Goal: Transaction & Acquisition: Book appointment/travel/reservation

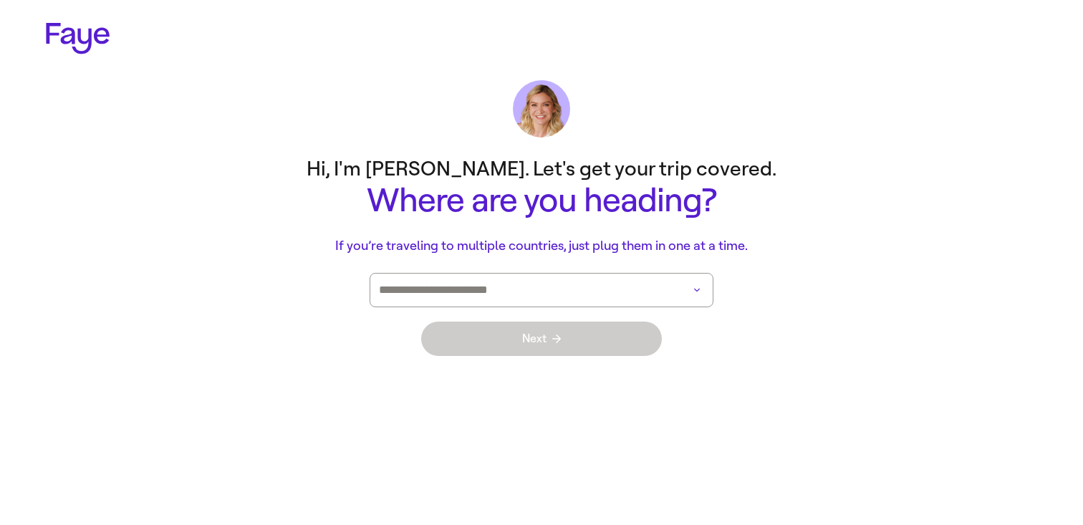
click at [605, 281] on input at bounding box center [521, 290] width 285 height 33
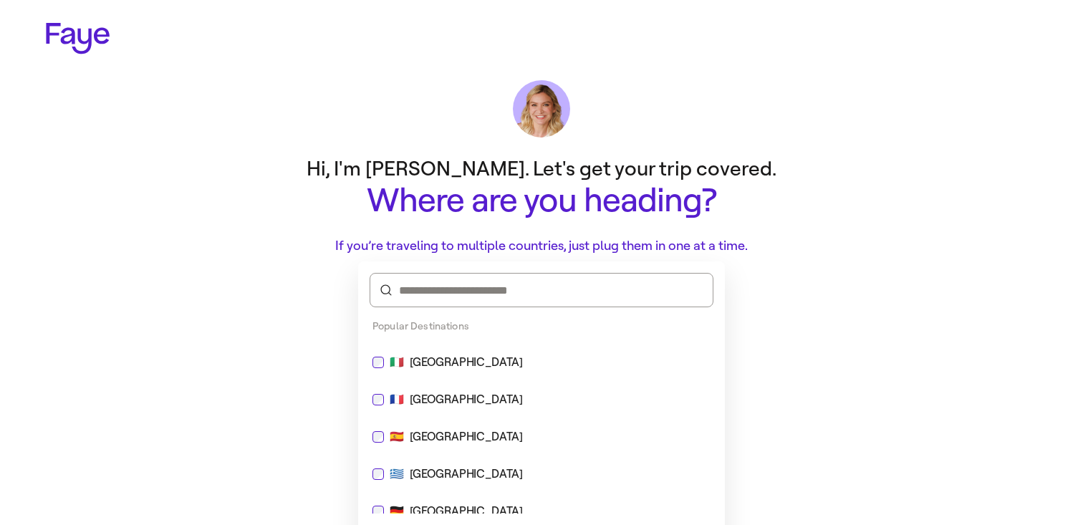
click at [593, 332] on div "Popular Destinations" at bounding box center [541, 326] width 367 height 26
click at [592, 365] on div "🇮🇹 [GEOGRAPHIC_DATA]" at bounding box center [541, 362] width 338 height 17
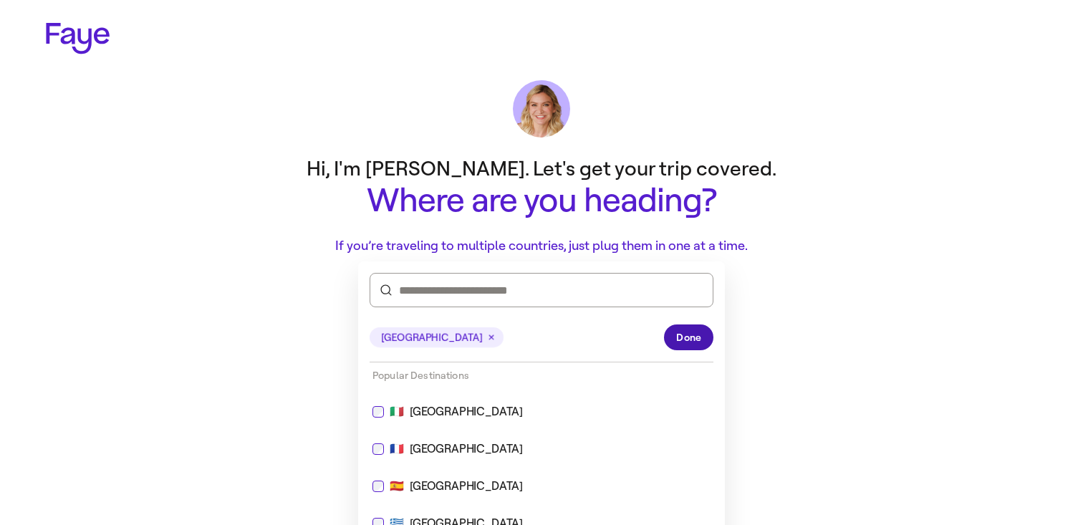
click at [677, 329] on button "Done" at bounding box center [688, 337] width 49 height 26
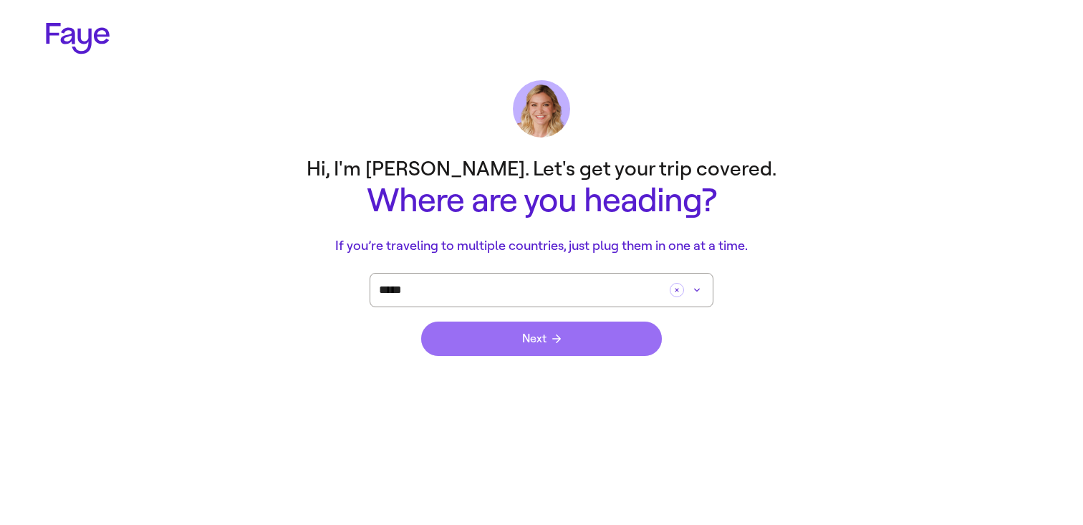
click at [602, 336] on button "Next" at bounding box center [541, 339] width 241 height 34
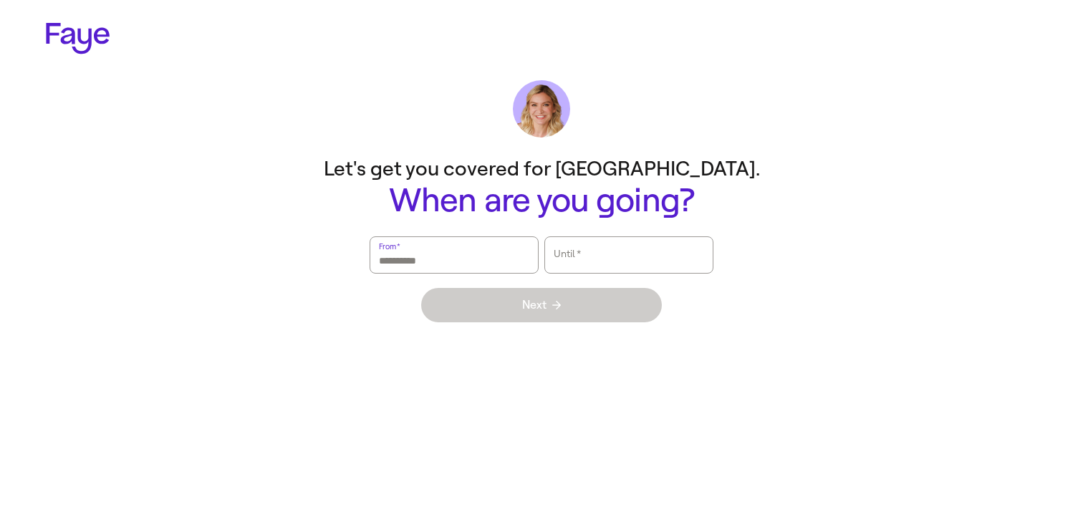
click at [508, 247] on input "From   *" at bounding box center [454, 254] width 150 height 33
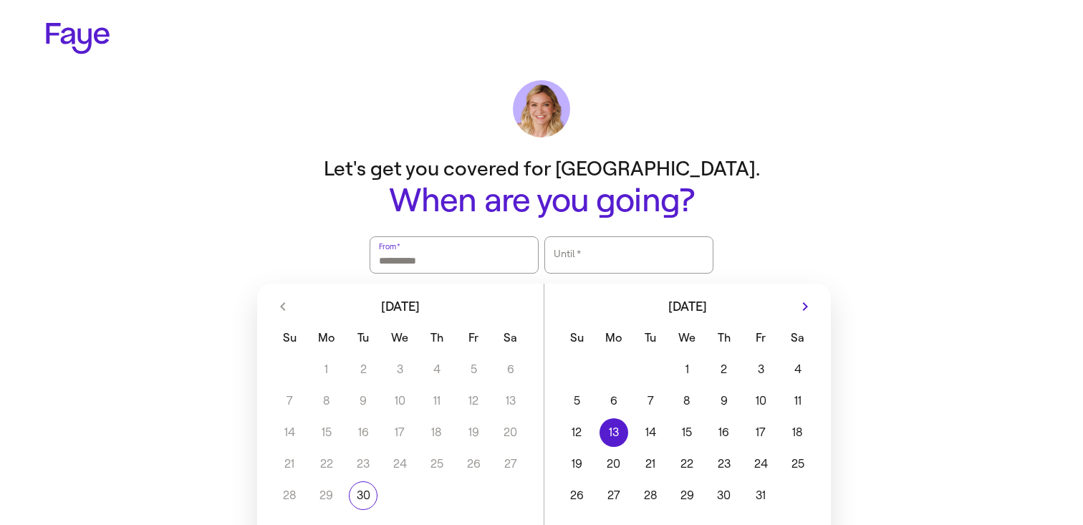
click at [622, 443] on button "13" at bounding box center [613, 432] width 37 height 29
click at [693, 432] on button "15" at bounding box center [687, 432] width 37 height 29
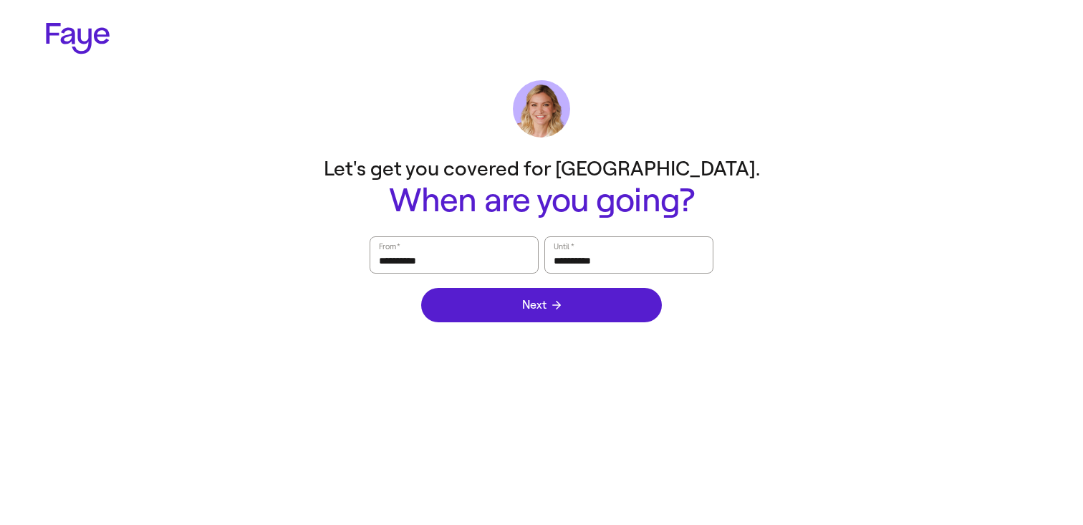
click at [571, 306] on button "Next" at bounding box center [541, 305] width 241 height 34
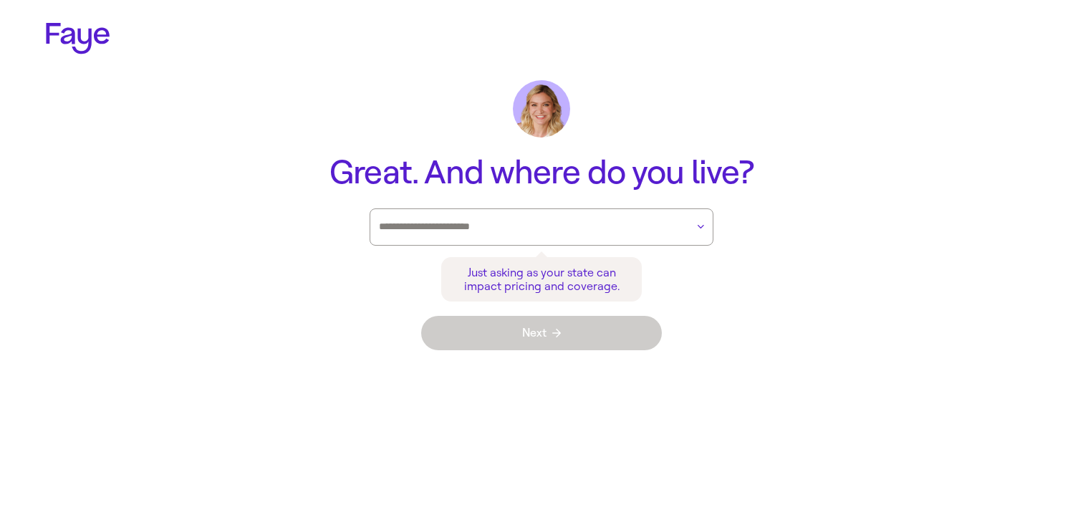
click at [566, 213] on div at bounding box center [532, 227] width 307 height 36
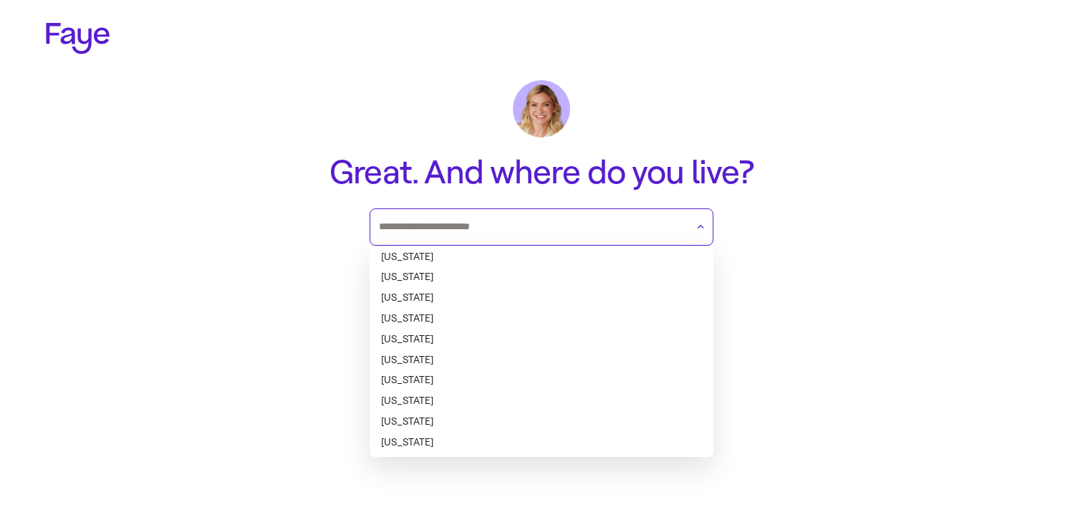
click at [550, 285] on li "[US_STATE]" at bounding box center [542, 277] width 344 height 21
type input "******"
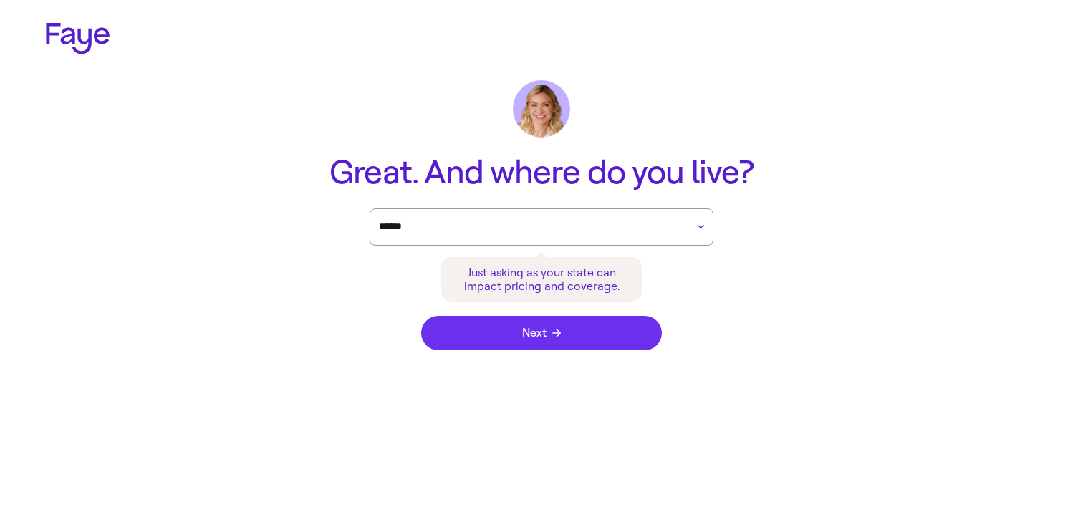
click at [584, 318] on button "Next" at bounding box center [541, 333] width 241 height 34
